Goal: Information Seeking & Learning: Find specific fact

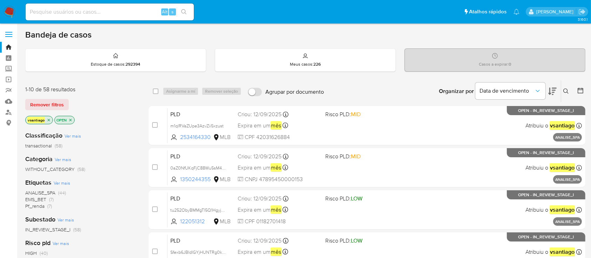
click at [12, 9] on img at bounding box center [10, 12] width 12 height 12
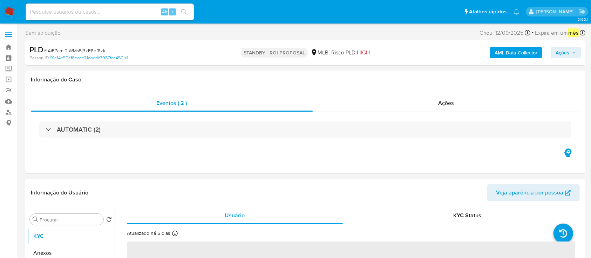
select select "10"
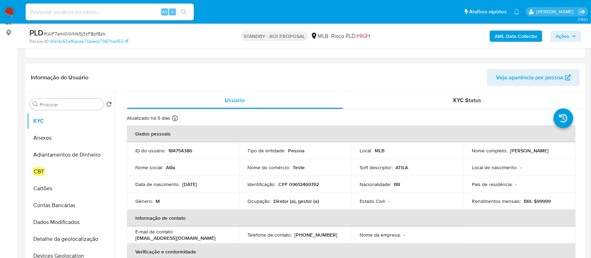
scroll to position [93, 0]
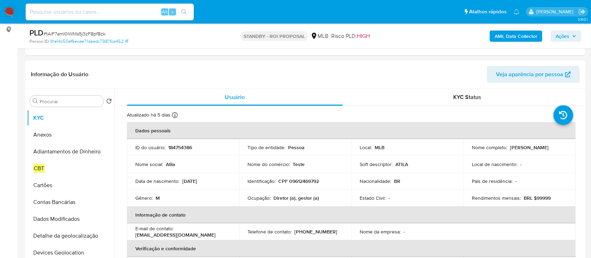
click at [178, 146] on p "184754386" at bounding box center [180, 147] width 24 height 6
copy p "184754386"
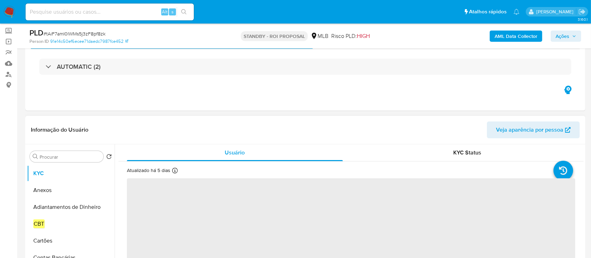
scroll to position [47, 0]
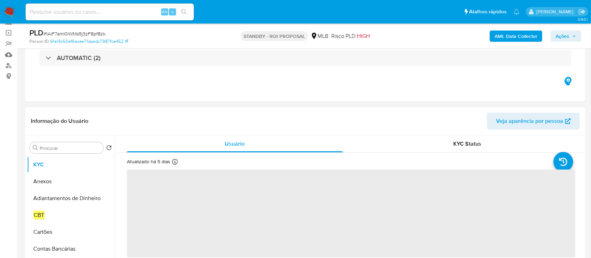
select select "10"
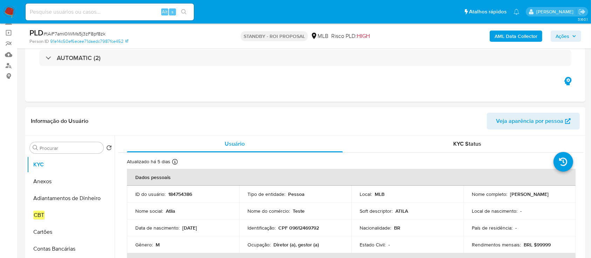
click at [179, 194] on p "184754386" at bounding box center [180, 194] width 24 height 6
copy p "184754386"
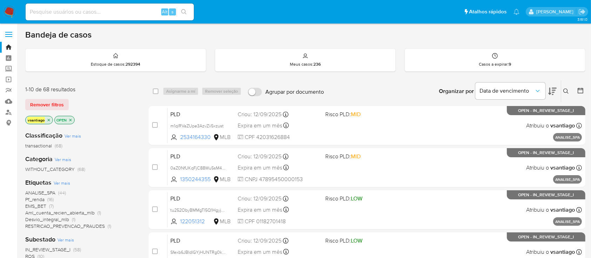
click at [112, 125] on div "Classificação Ver mais transactional (68) Categoria Ver mais WITHOUT_CATEGORY (…" at bounding box center [81, 244] width 112 height 238
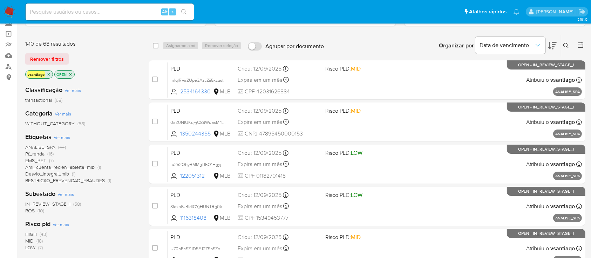
scroll to position [47, 0]
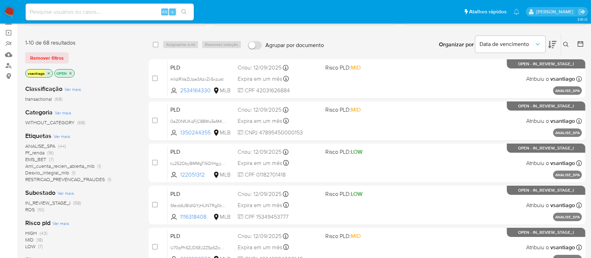
click at [39, 208] on span "(10)" at bounding box center [40, 209] width 7 height 7
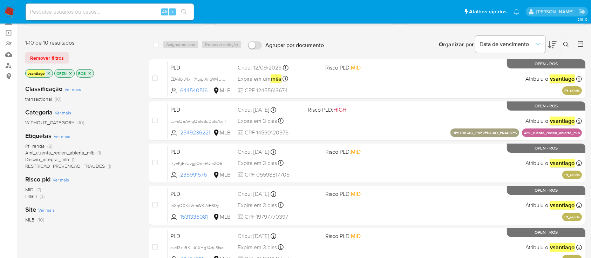
click at [124, 67] on div "1-10 de 10 resultados Remover filtros vsantiago OPEN ROS" at bounding box center [81, 59] width 112 height 40
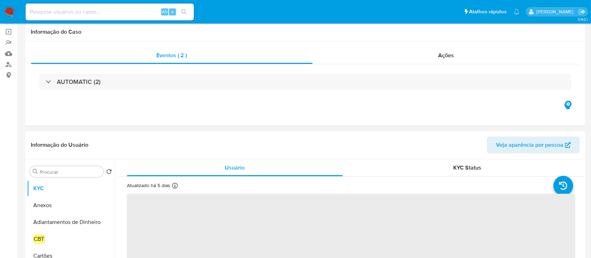
scroll to position [93, 0]
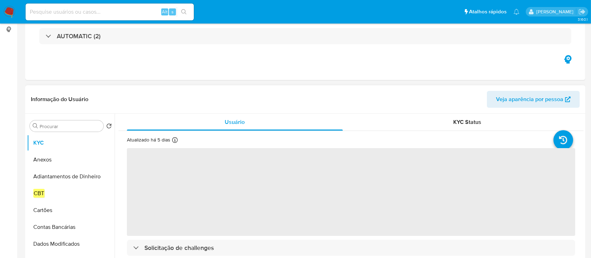
select select "10"
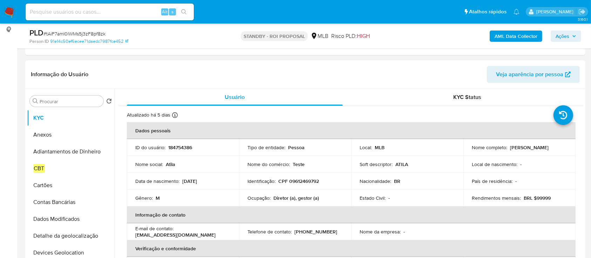
click at [177, 149] on p "184754386" at bounding box center [180, 147] width 24 height 6
copy p "184754386"
